Goal: Check status: Check status

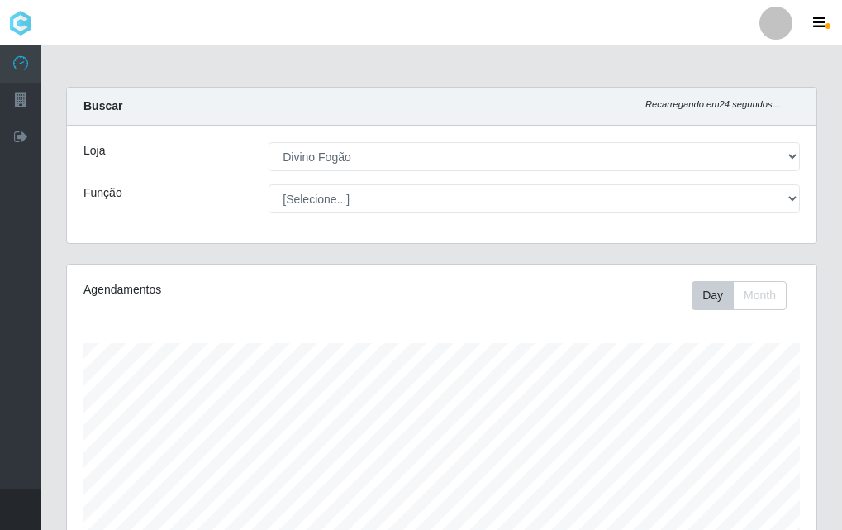
select select "499"
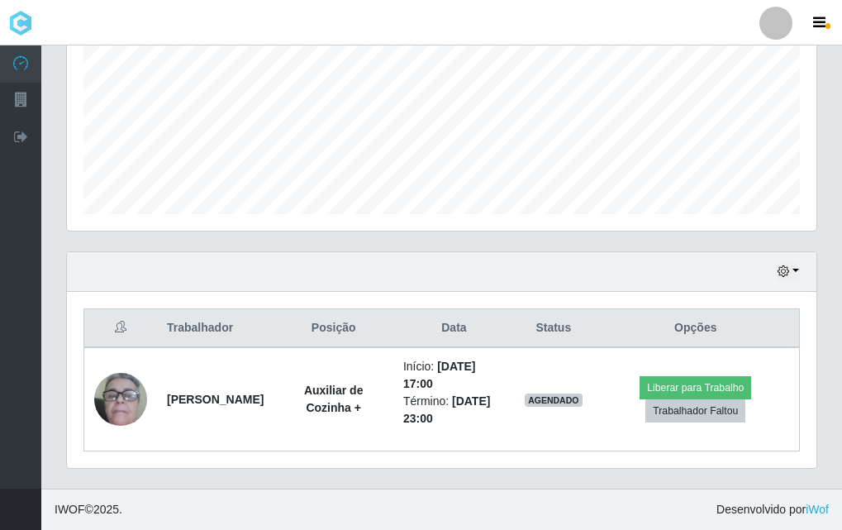
scroll to position [343, 749]
click at [64, 100] on div "Perfil Alterar Senha Sair Dashboard Configurações Gerais Lojas Sair Carregando.…" at bounding box center [421, 76] width 842 height 906
click at [53, 378] on div "Carregando... Buscar Recarregando em 22 segundos... Loja [Selecione...] Divino …" at bounding box center [441, 99] width 800 height 778
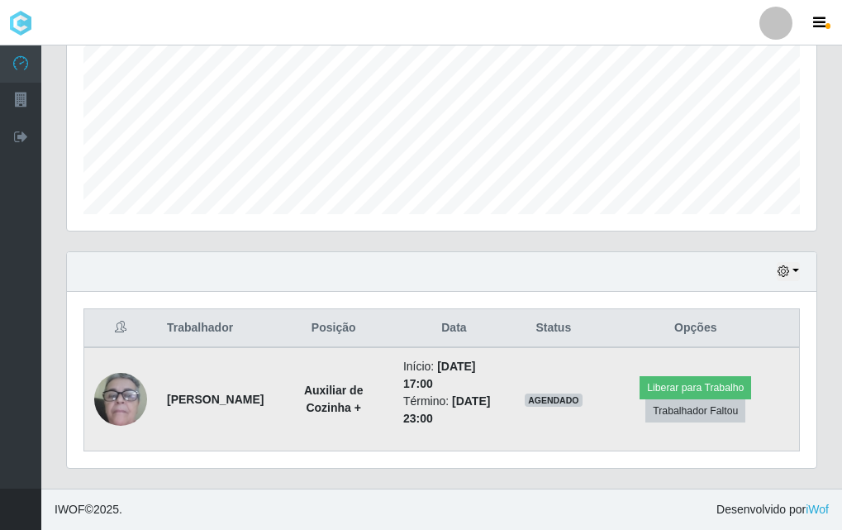
click at [248, 447] on div "Carregando... Buscar Recarregando em 21 segundos... Loja [Selecione...] Divino …" at bounding box center [441, 99] width 751 height 778
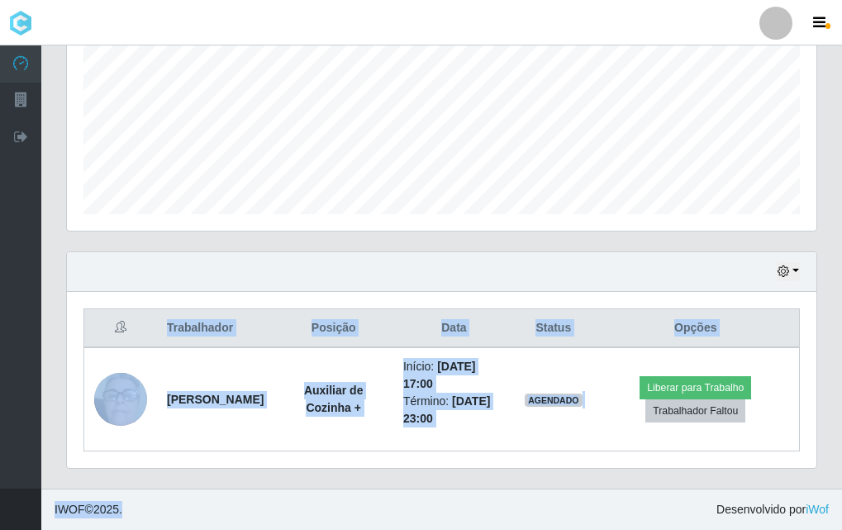
drag, startPoint x: 311, startPoint y: 478, endPoint x: 390, endPoint y: 523, distance: 91.0
click at [390, 523] on div "Perfil Alterar Senha Sair Dashboard Configurações Gerais Lojas Sair Carregando.…" at bounding box center [421, 76] width 842 height 906
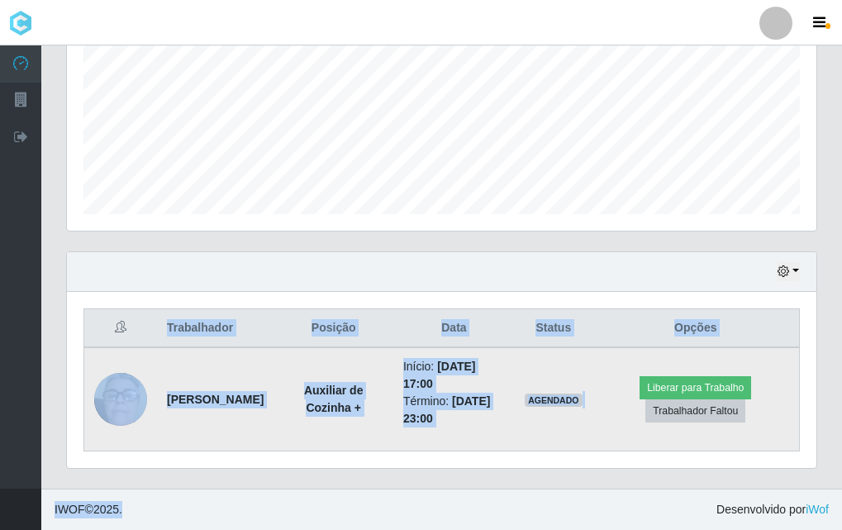
click at [370, 411] on div "Carregando... Buscar Recarregando em 16 segundos... Loja [Selecione...] Divino …" at bounding box center [441, 99] width 751 height 778
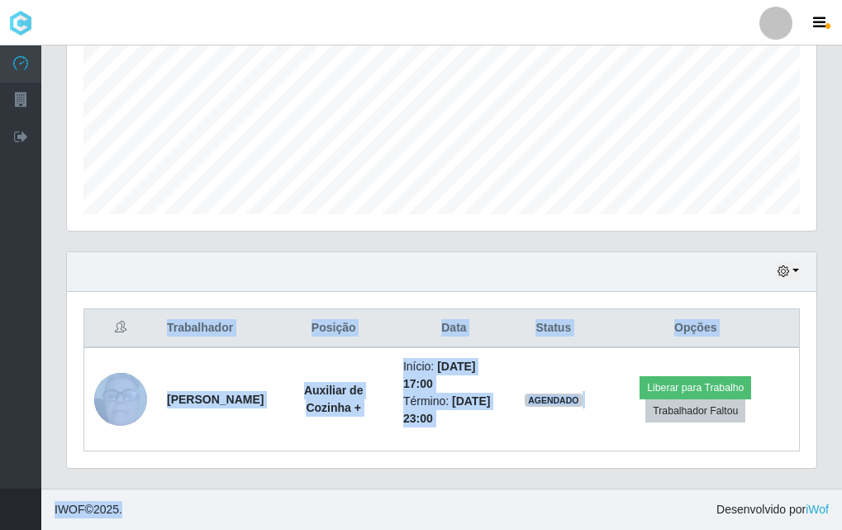
click at [324, 284] on div "Hoje 1 dia 3 dias 1 Semana Não encerrados" at bounding box center [441, 272] width 749 height 40
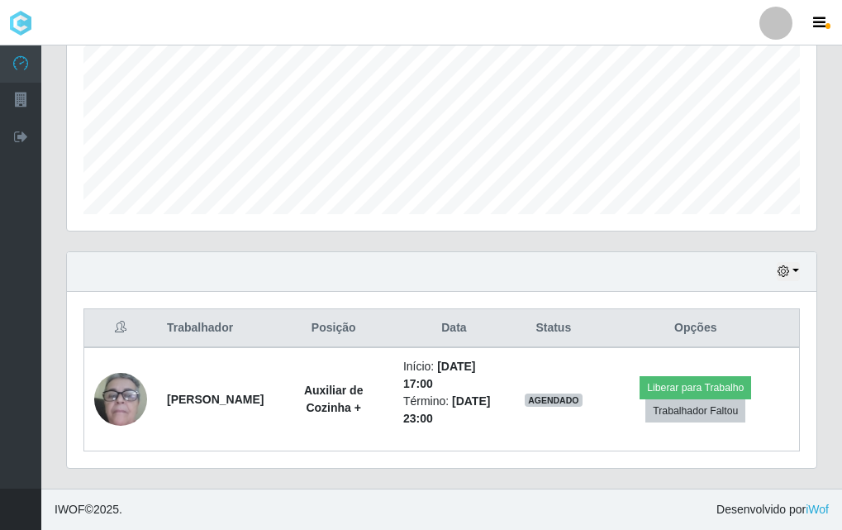
drag, startPoint x: 62, startPoint y: 182, endPoint x: 60, endPoint y: 279, distance: 97.5
click at [58, 248] on div "Agendamentos Day Month 19/07 Agendamentos 12" at bounding box center [442, 69] width 776 height 364
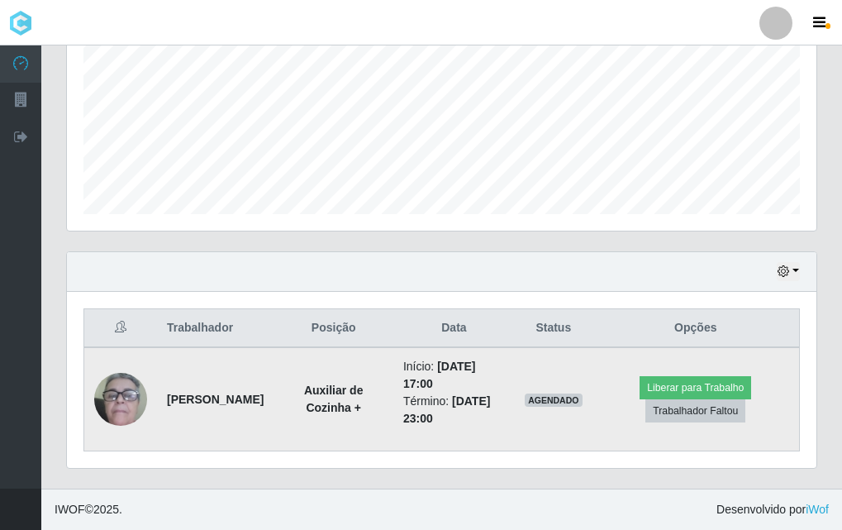
drag, startPoint x: 60, startPoint y: 279, endPoint x: 97, endPoint y: 359, distance: 87.2
click at [79, 330] on div "Hoje 1 dia 3 dias 1 Semana Não encerrados Trabalhador Posição Data Status Opçõe…" at bounding box center [442, 369] width 776 height 237
drag, startPoint x: 97, startPoint y: 359, endPoint x: 159, endPoint y: 420, distance: 88.2
click at [128, 398] on td at bounding box center [121, 399] width 74 height 104
drag, startPoint x: 159, startPoint y: 420, endPoint x: 174, endPoint y: 425, distance: 15.4
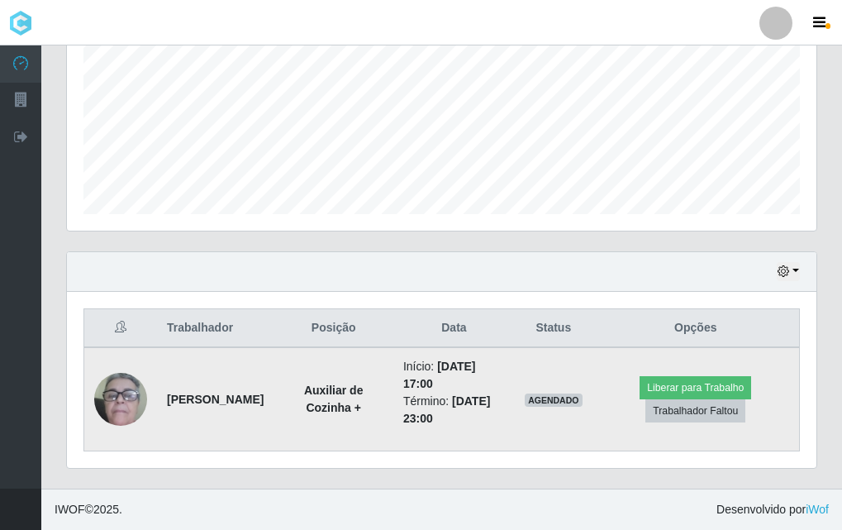
click at [174, 425] on td "[PERSON_NAME]" at bounding box center [215, 399] width 116 height 104
click at [491, 395] on time "[DATE] 23:00" at bounding box center [447, 409] width 88 height 31
click at [553, 356] on td "AGENDADO" at bounding box center [554, 399] width 78 height 104
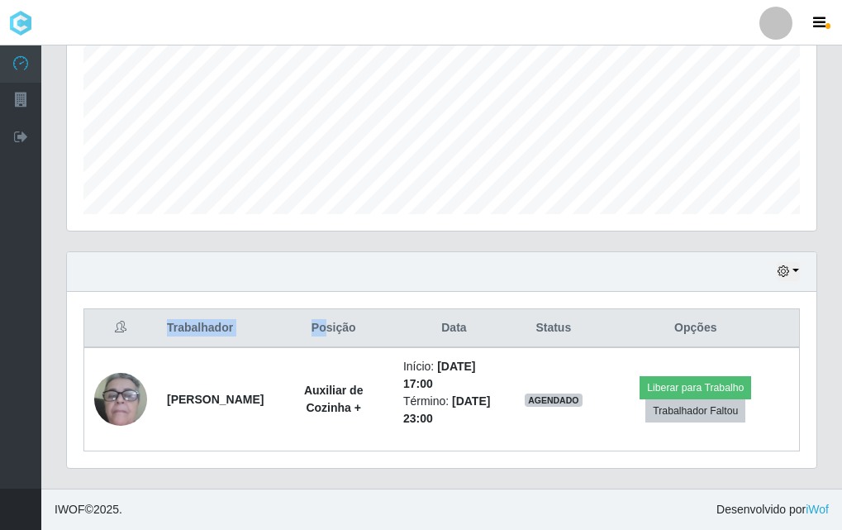
drag, startPoint x: 382, startPoint y: 299, endPoint x: 539, endPoint y: 234, distance: 170.0
click at [539, 234] on div "Carregando... Buscar Recarregando em 5 segundos... [PERSON_NAME] [Selecione...]…" at bounding box center [441, 99] width 751 height 778
click at [302, 234] on div "Agendamentos Day Month 19/07 Agendamentos 12" at bounding box center [442, 69] width 776 height 364
click at [572, 261] on div "Hoje 1 dia 3 dias 1 Semana Não encerrados" at bounding box center [441, 272] width 749 height 40
click at [776, 330] on th "Opções" at bounding box center [695, 328] width 207 height 39
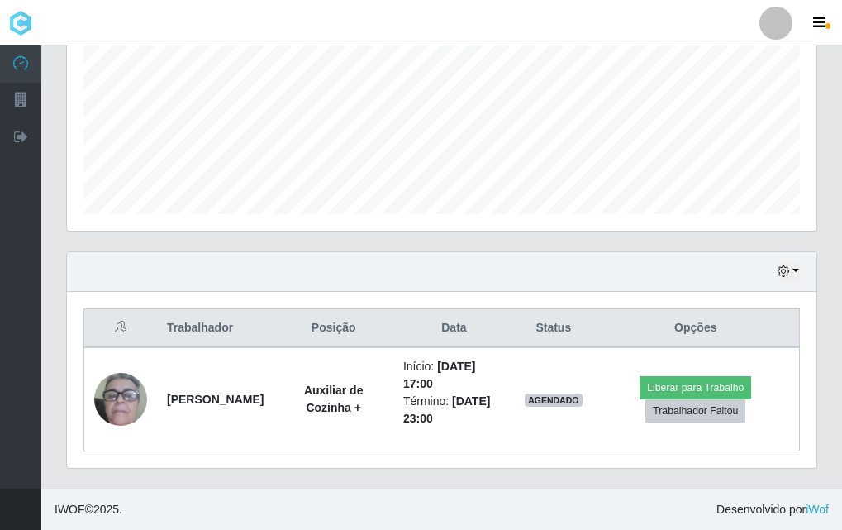
click at [778, 338] on th "Opções" at bounding box center [695, 328] width 207 height 39
click at [771, 321] on th "Opções" at bounding box center [695, 328] width 207 height 39
